Goal: Transaction & Acquisition: Book appointment/travel/reservation

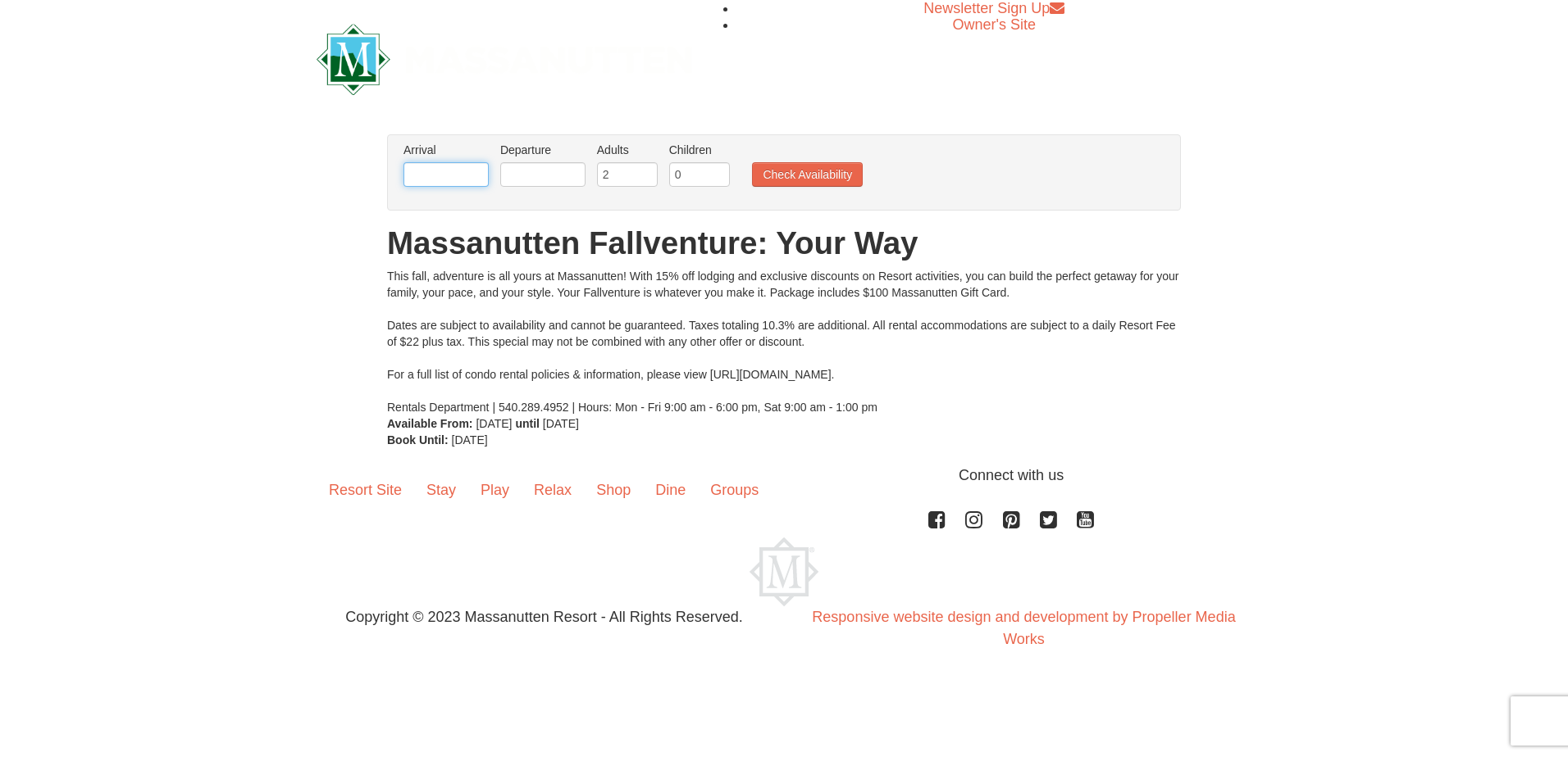
click at [443, 173] on input "text" at bounding box center [445, 175] width 85 height 24
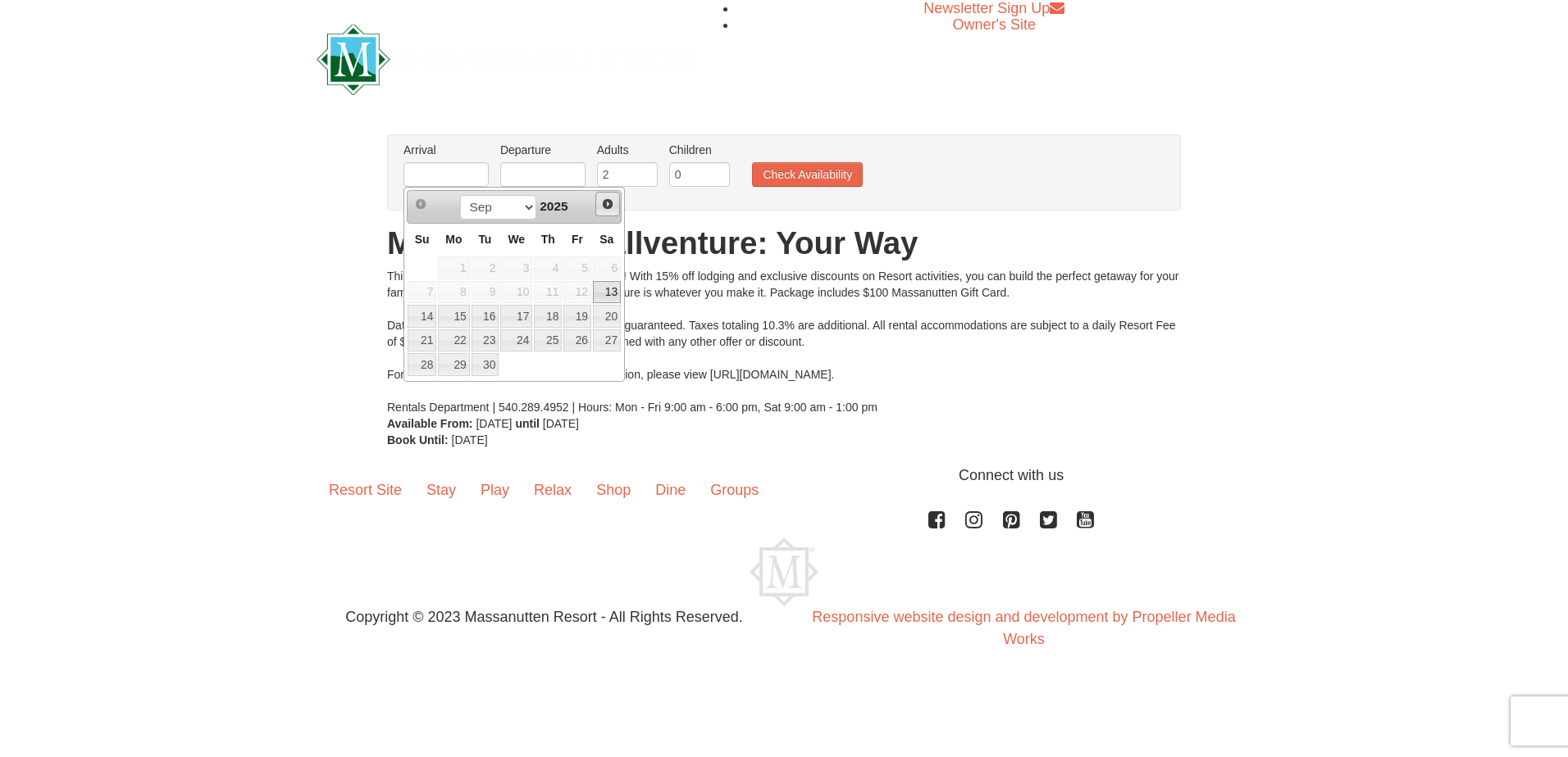
click at [610, 199] on span "Next" at bounding box center [608, 204] width 13 height 13
click at [578, 264] on link "3" at bounding box center [577, 267] width 28 height 23
type input "[DATE]"
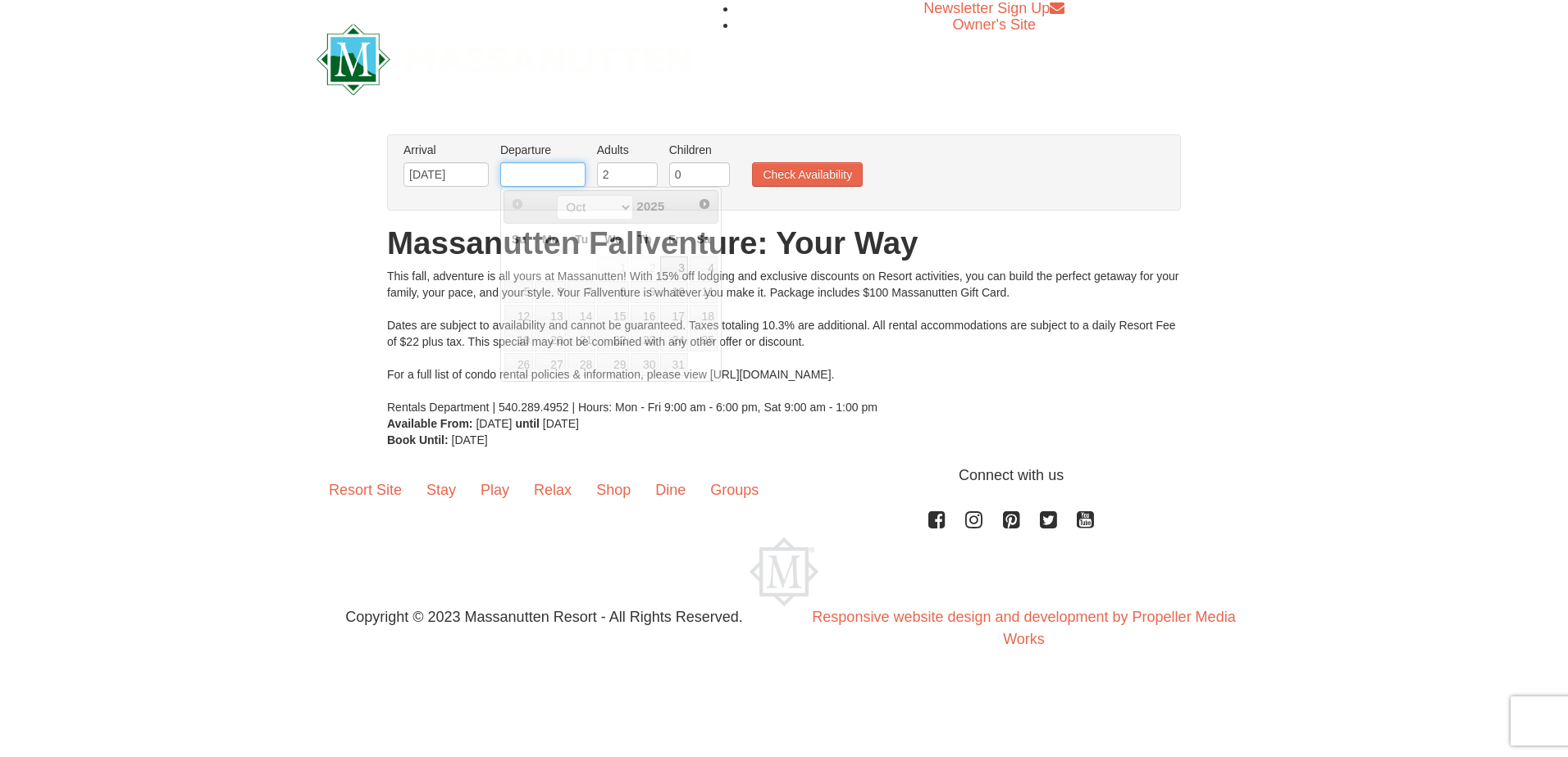
click at [542, 175] on input "text" at bounding box center [542, 175] width 85 height 24
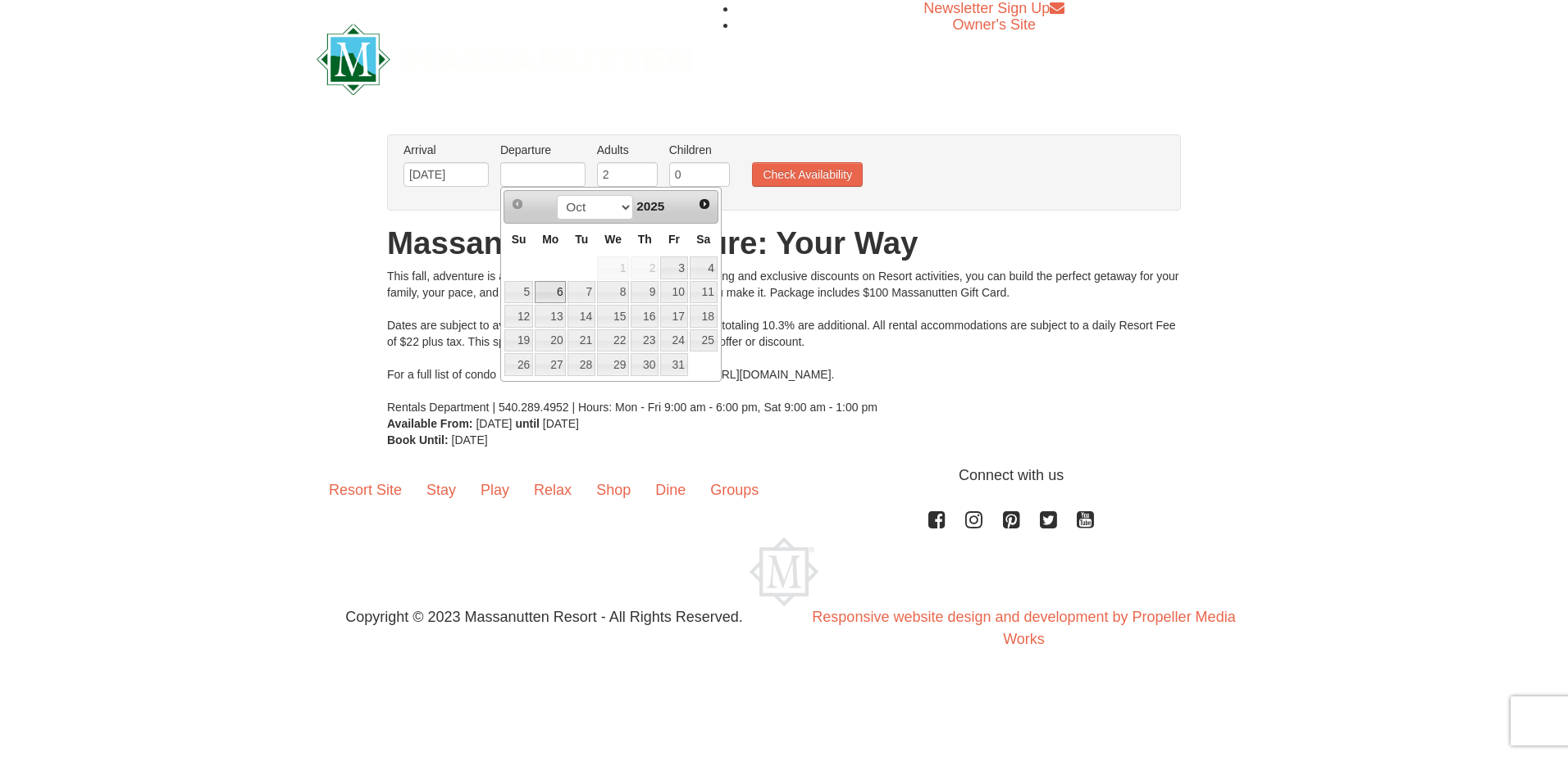
click at [554, 291] on link "6" at bounding box center [550, 293] width 31 height 23
type input "[DATE]"
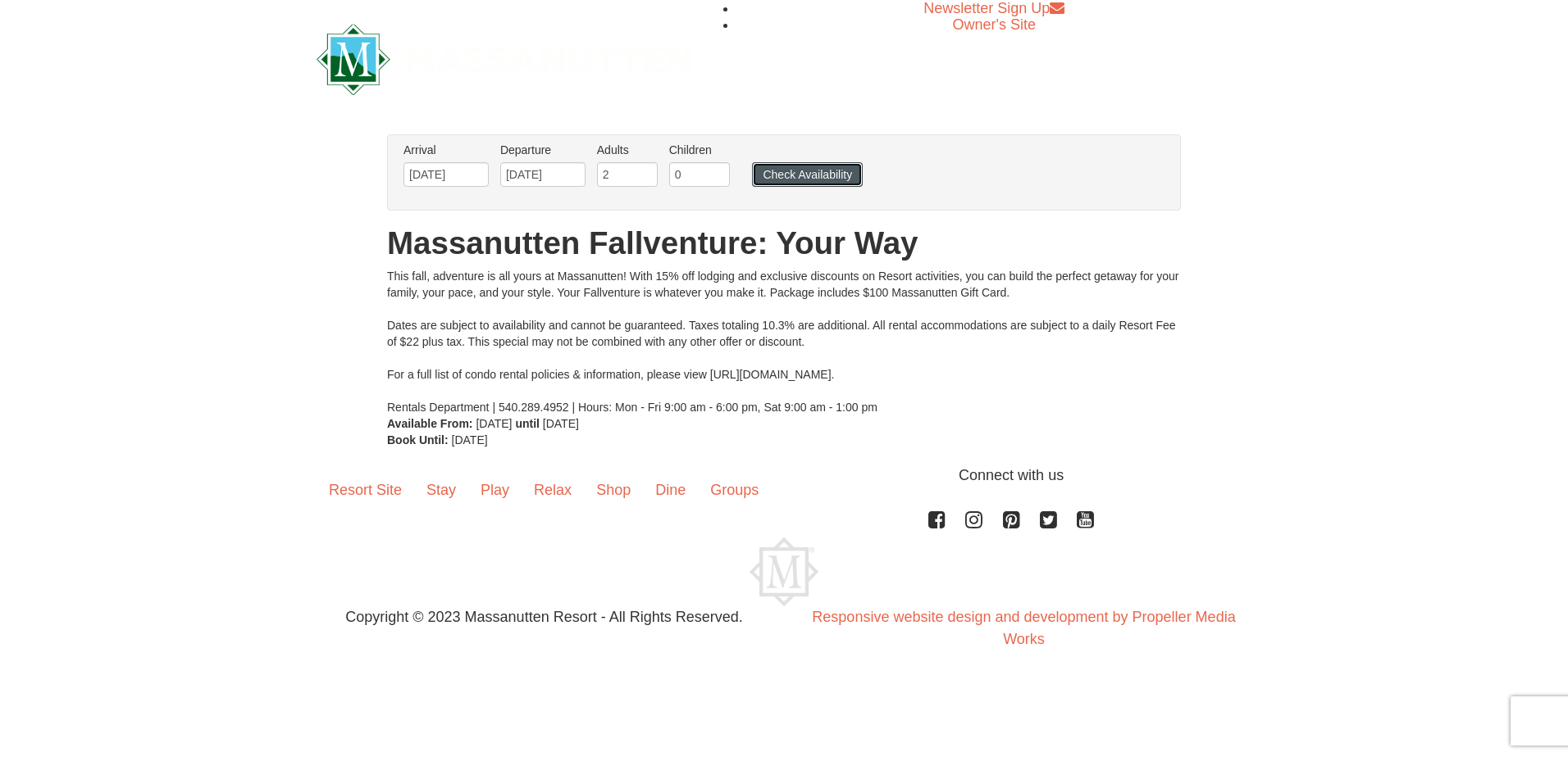
click at [776, 176] on button "Check Availability" at bounding box center [807, 175] width 110 height 24
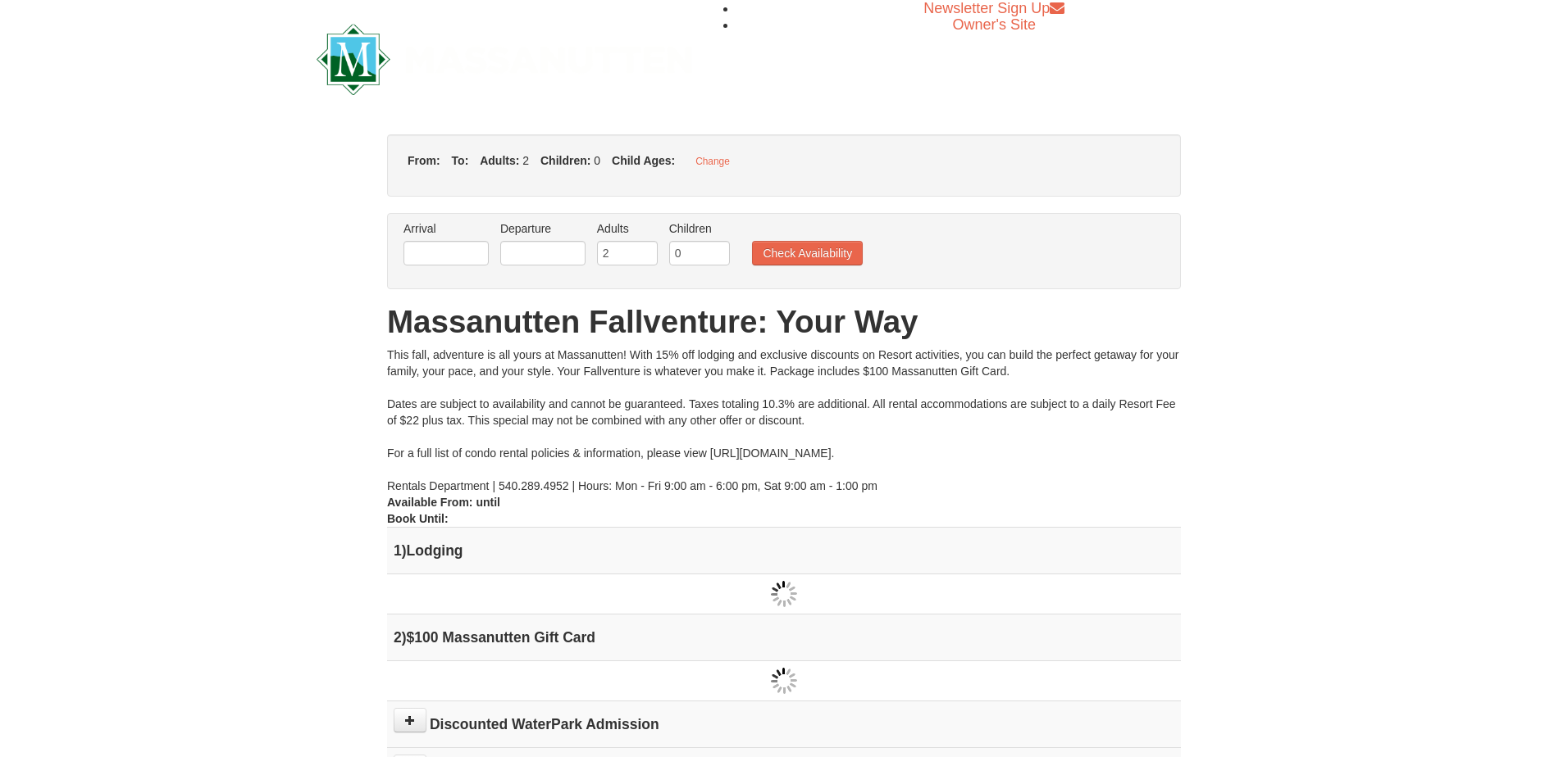
type input "[DATE]"
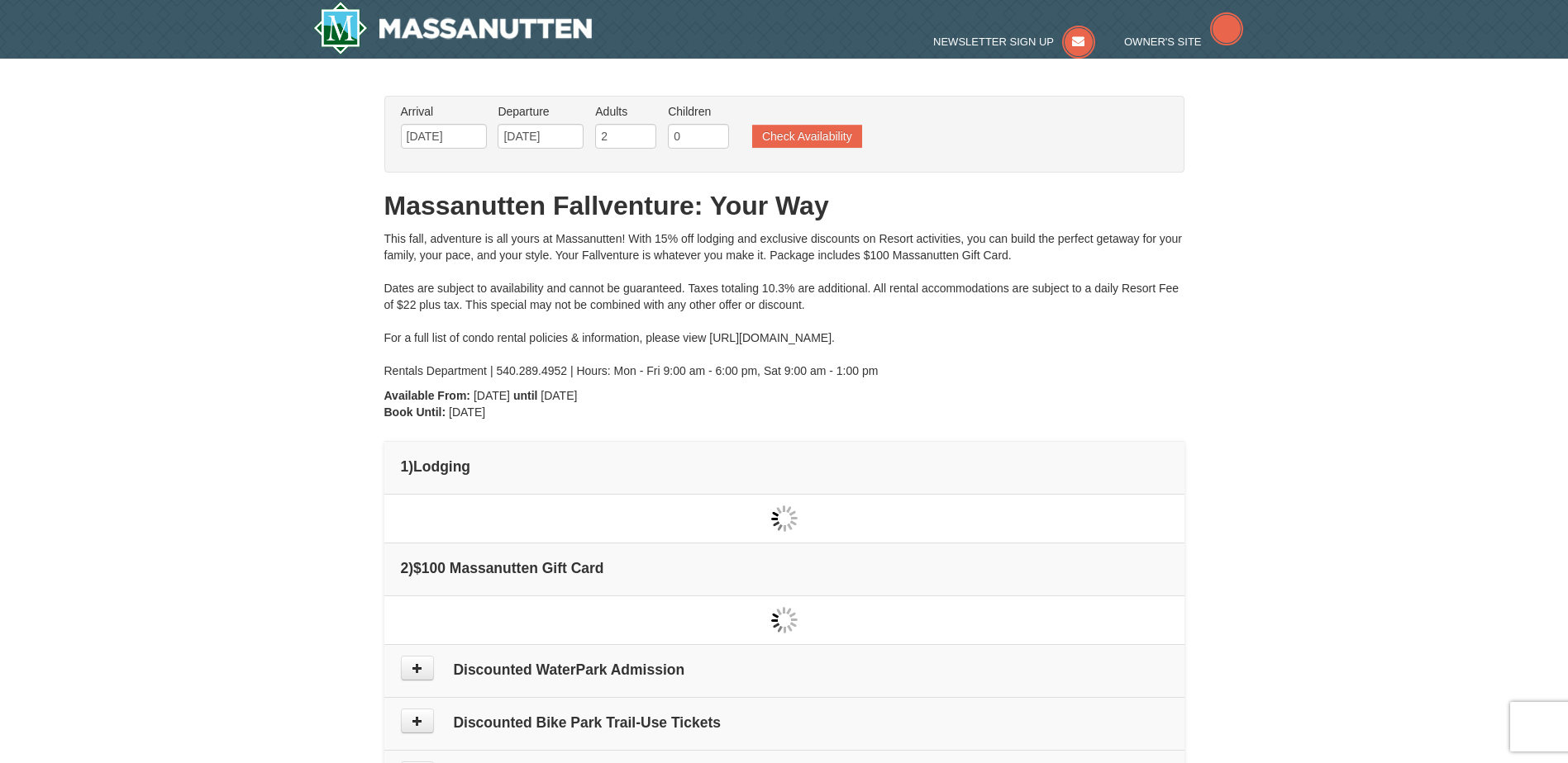
type input "[DATE]"
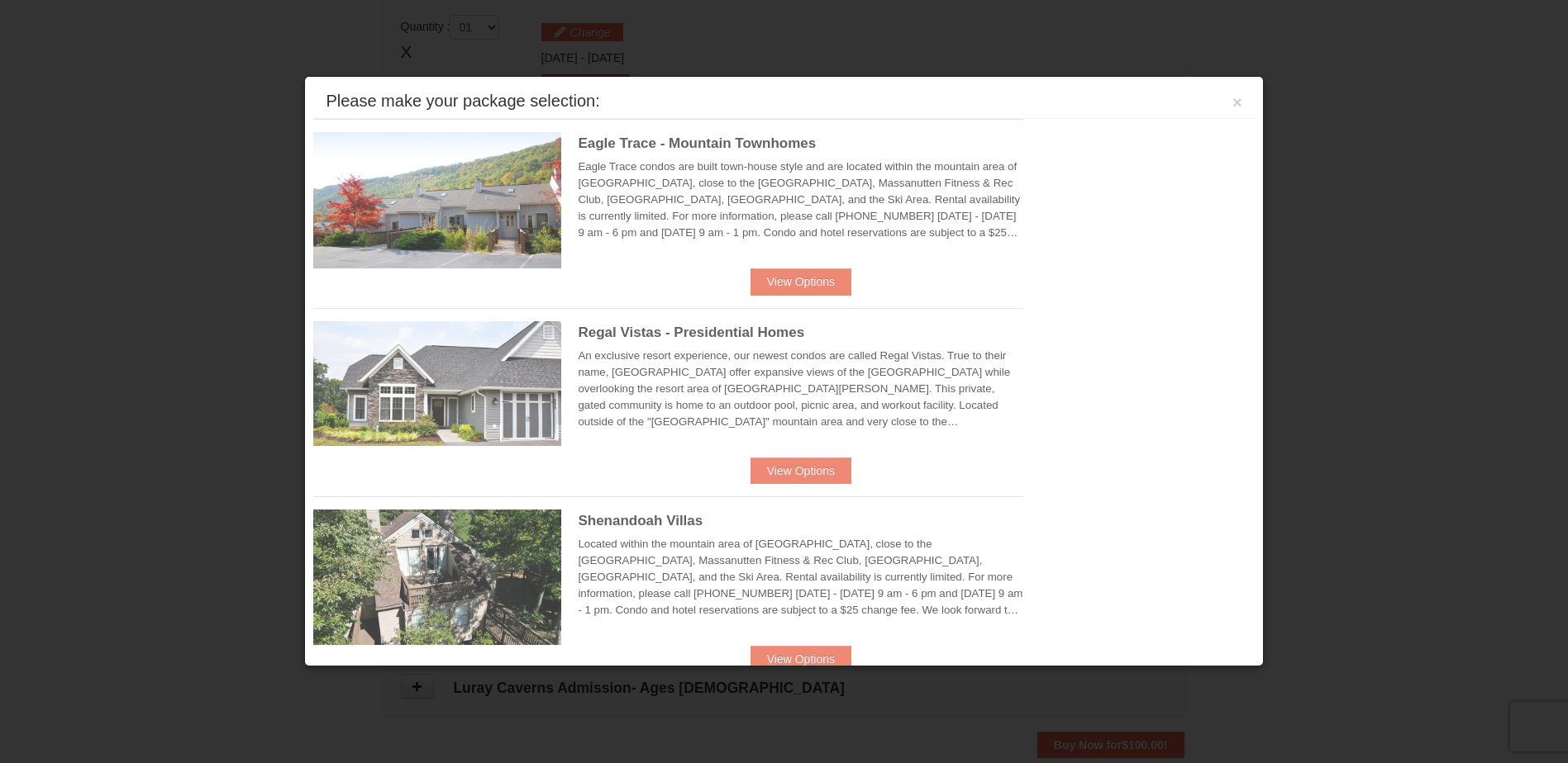
scroll to position [506, 0]
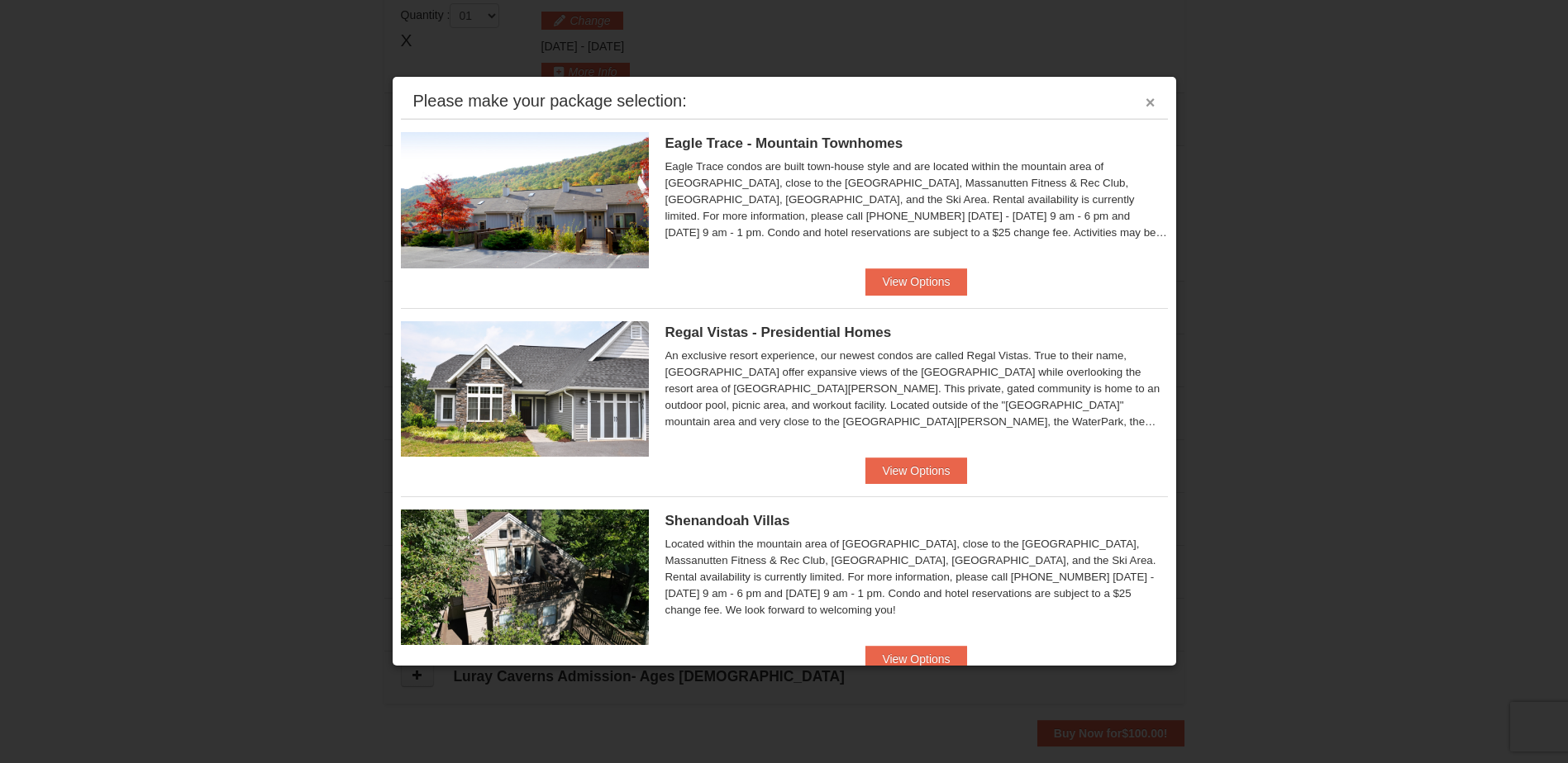
click at [1145, 104] on button "×" at bounding box center [1150, 103] width 10 height 17
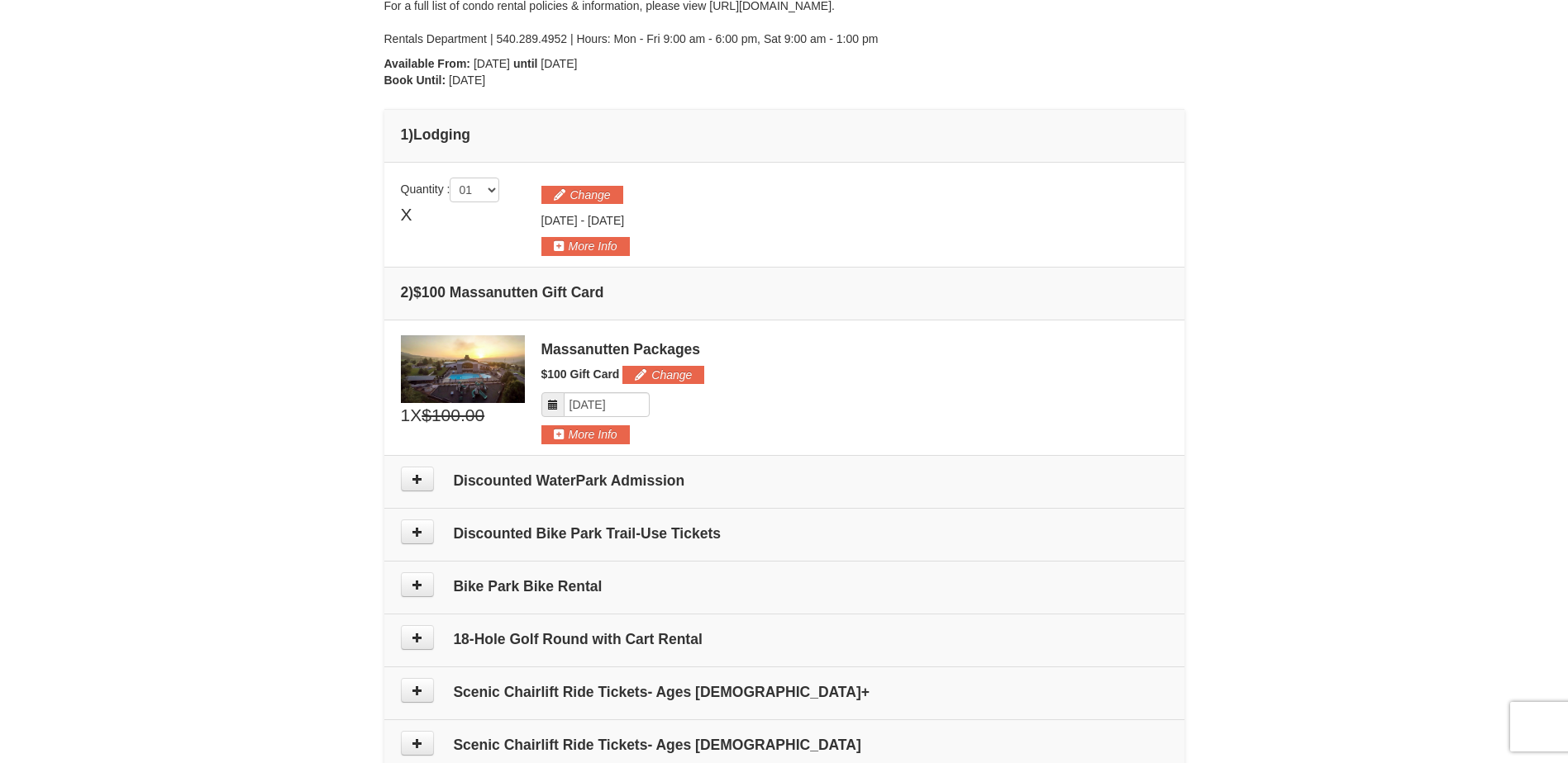
scroll to position [340, 0]
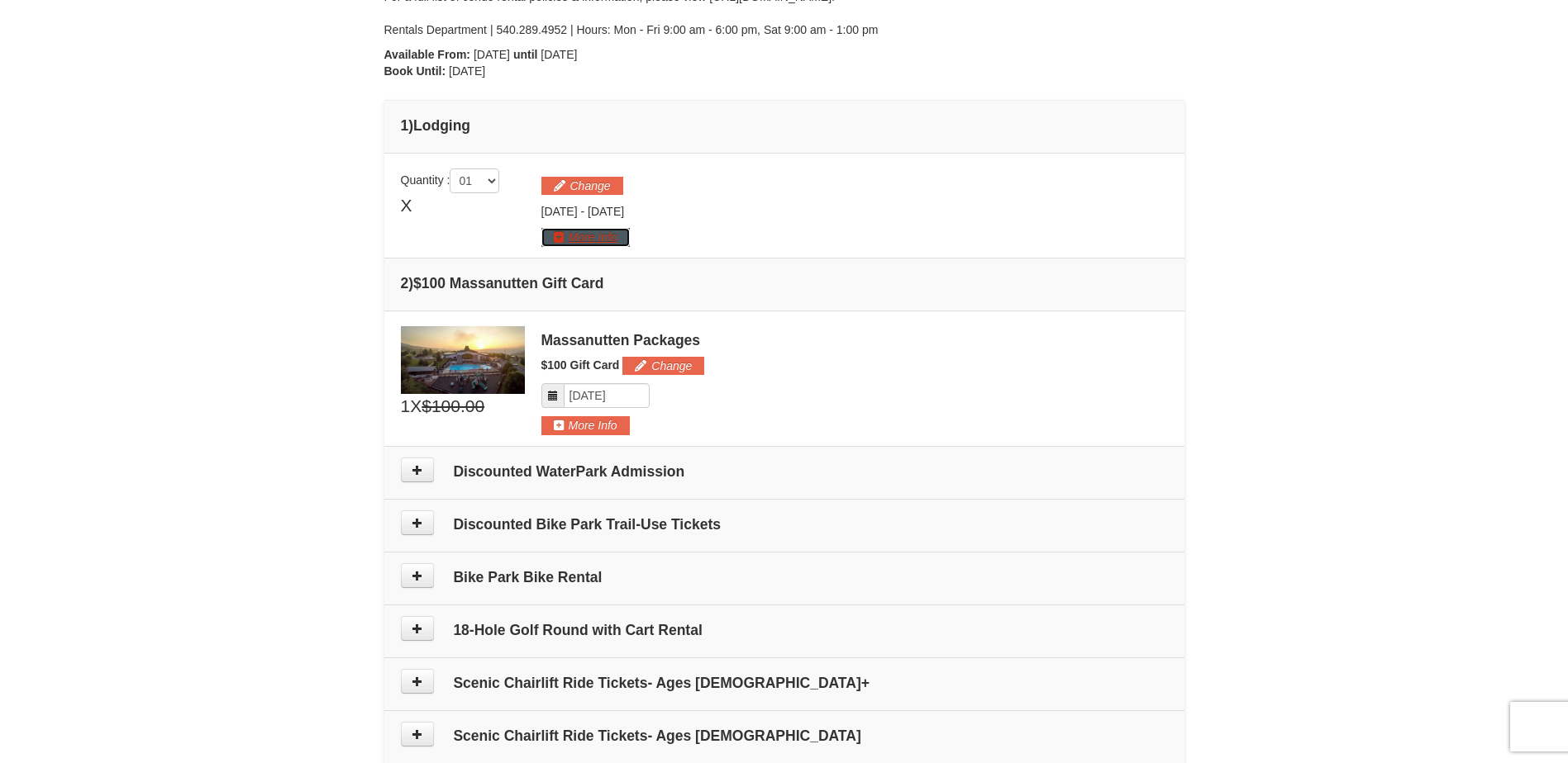
click at [583, 236] on button "More Info" at bounding box center [585, 236] width 89 height 18
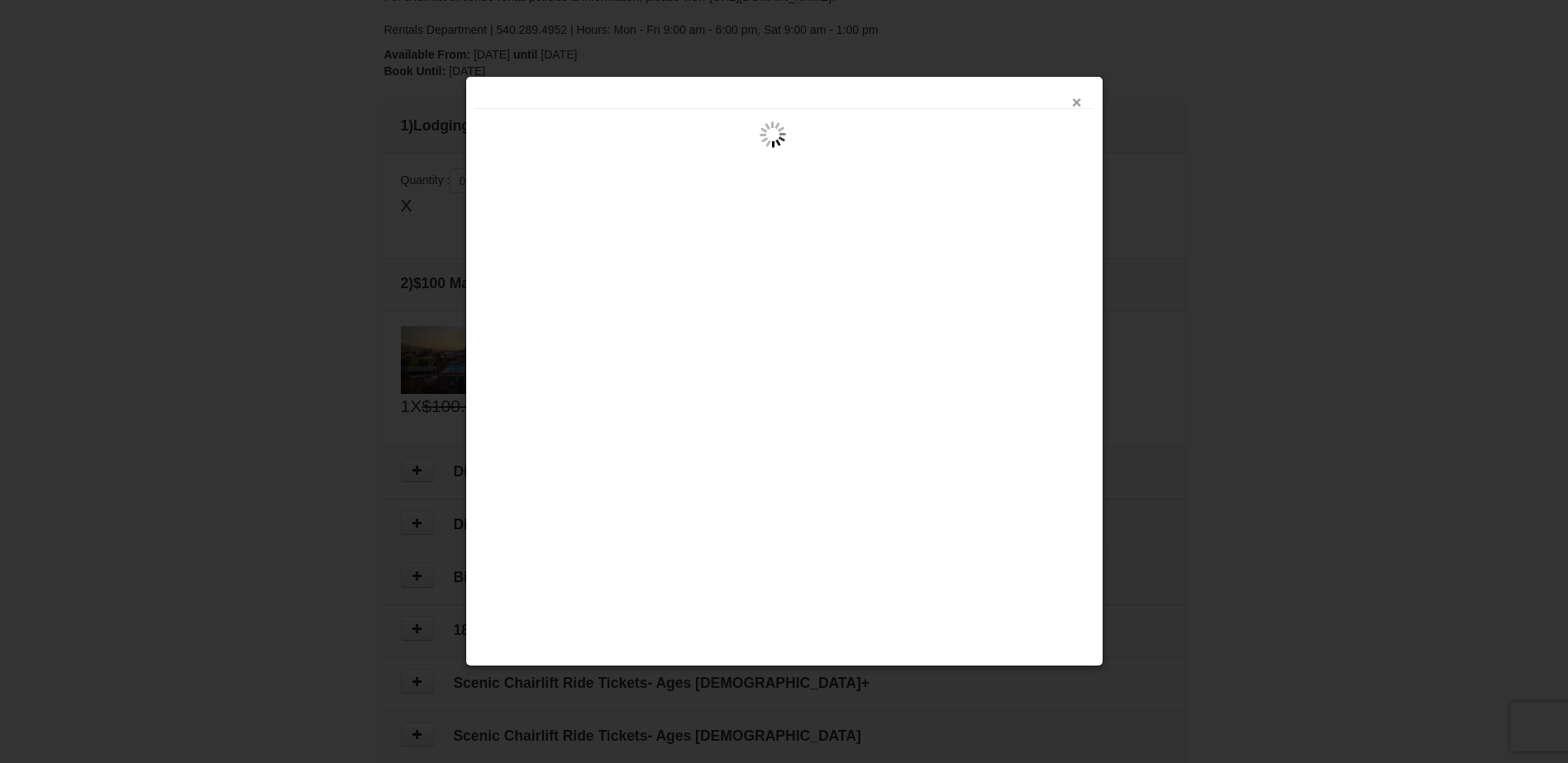
click at [1079, 98] on button "×" at bounding box center [1076, 103] width 10 height 17
